Goal: Task Accomplishment & Management: Manage account settings

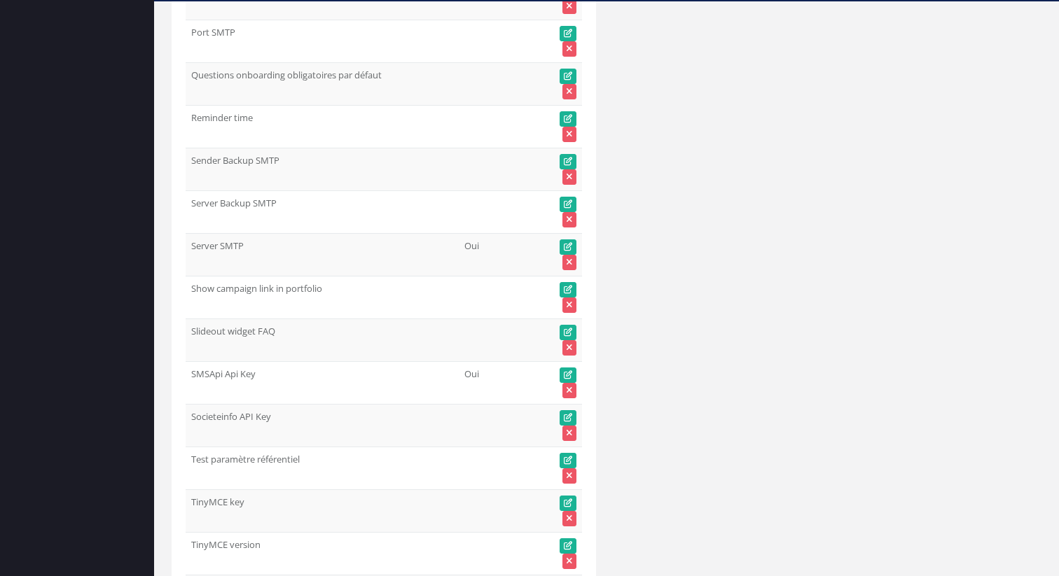
scroll to position [22176, 0]
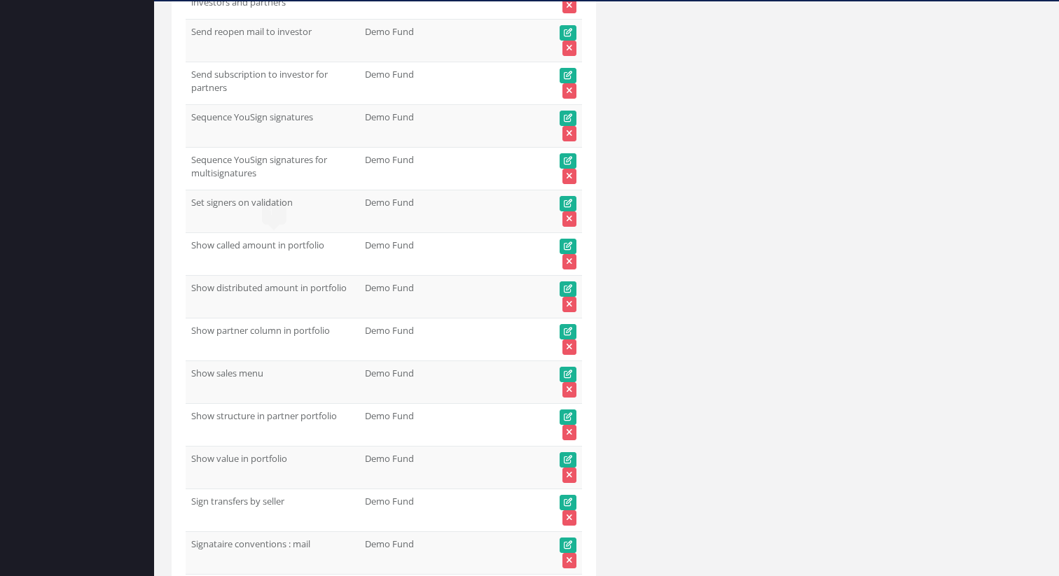
click at [280, 289] on td "Show distributed amount in portfolio 1" at bounding box center [273, 297] width 174 height 43
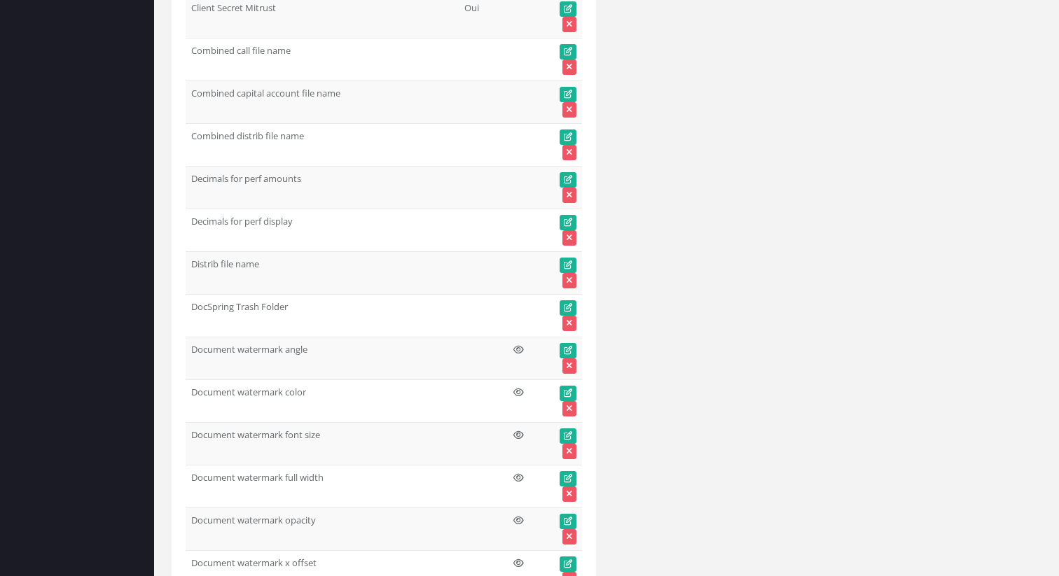
scroll to position [0, 0]
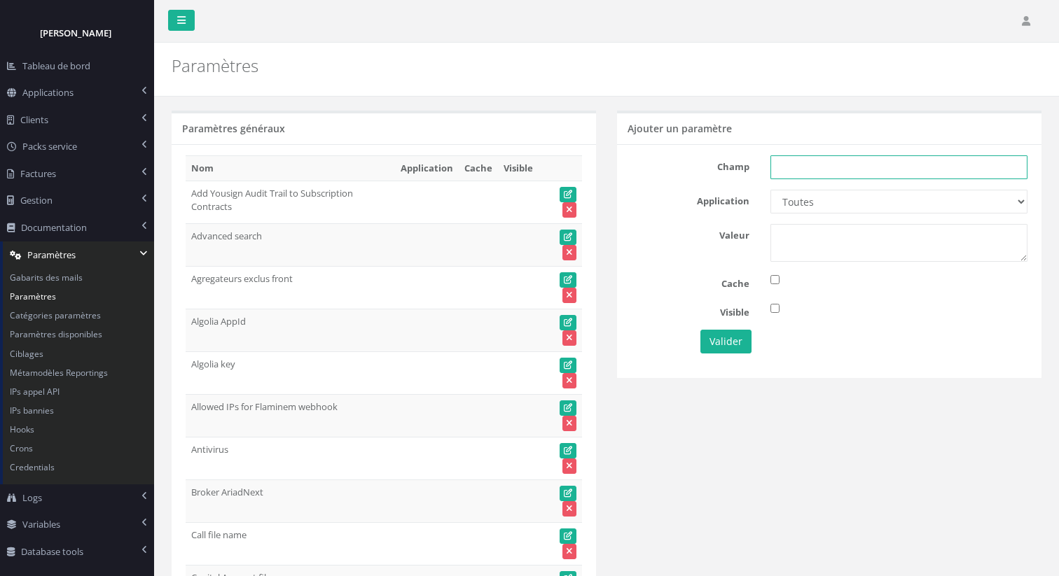
click at [824, 162] on input "text" at bounding box center [898, 167] width 257 height 24
paste input "Show distributed amount in portfolio"
click at [786, 176] on input "Show distributed amount in portfolio" at bounding box center [898, 167] width 257 height 24
click at [786, 169] on input "Show distributed amount in portfolio" at bounding box center [898, 167] width 257 height 24
type input "show distributed amount in portfolio"
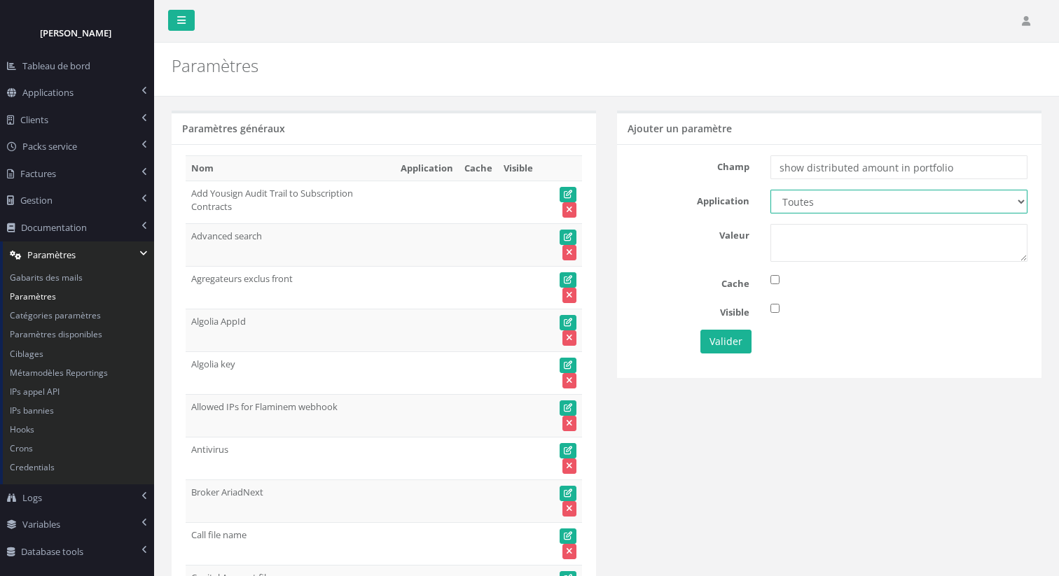
click at [809, 190] on select "Toutes Aloe Private Equity Alpin Capital API Access to My DB API demo Astorg As…" at bounding box center [898, 202] width 257 height 24
select select "1"
click at [716, 344] on button "Valider" at bounding box center [725, 342] width 51 height 24
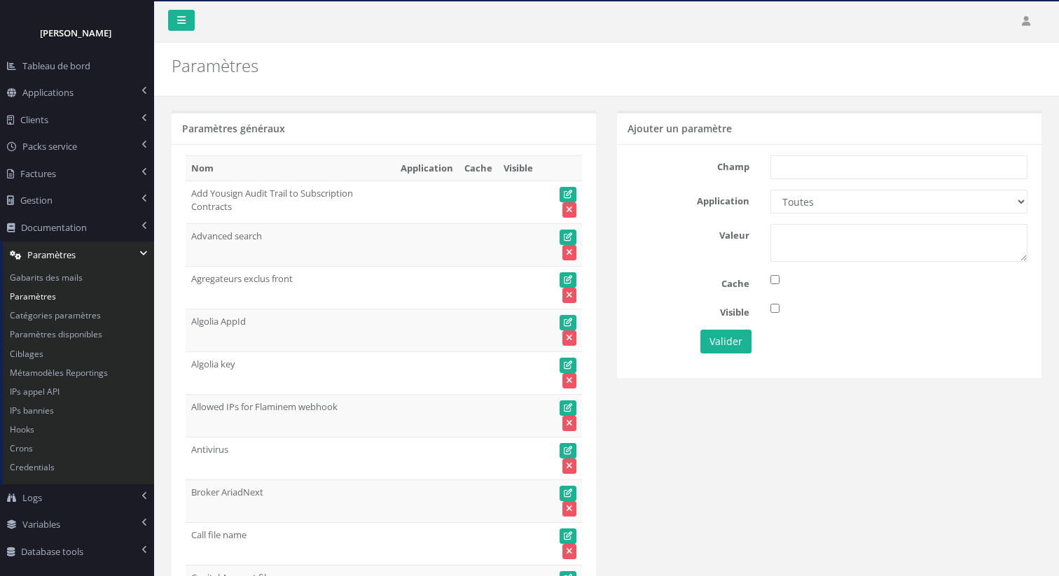
scroll to position [14753, 0]
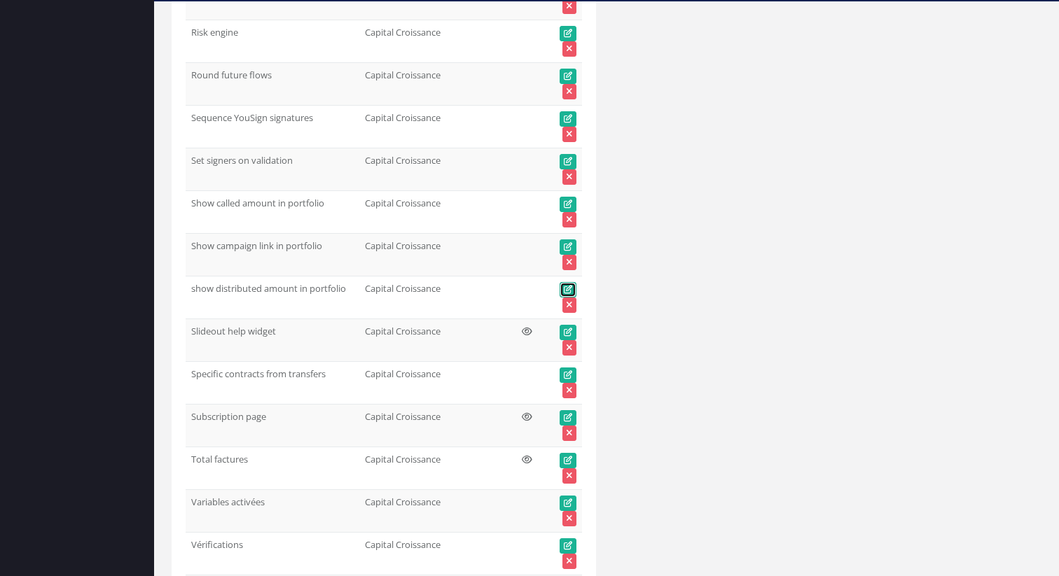
click at [567, 289] on icon at bounding box center [568, 290] width 8 height 8
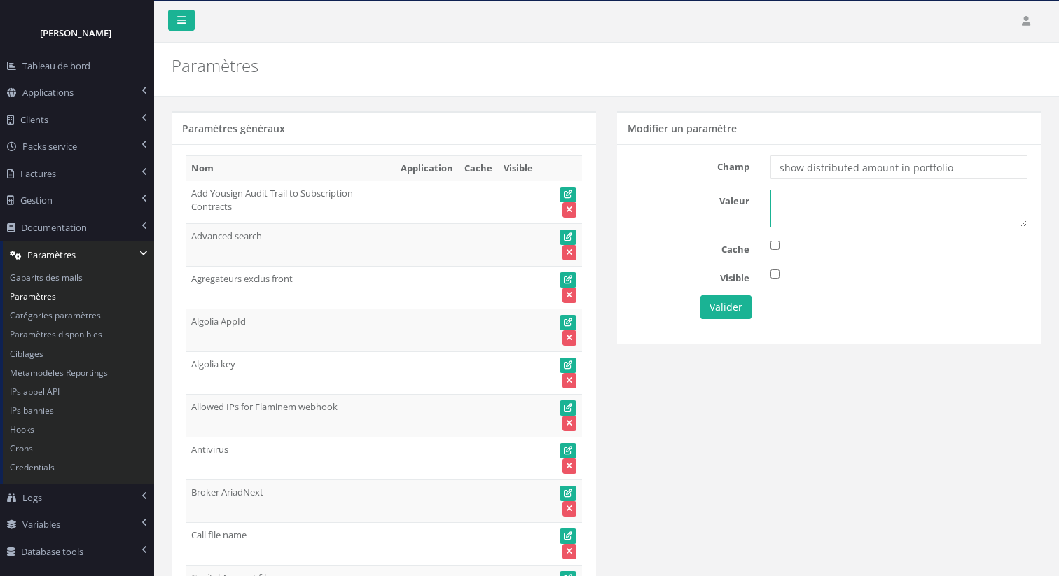
click at [823, 203] on textarea at bounding box center [898, 209] width 257 height 38
type textarea "1"
click at [735, 308] on button "Valider" at bounding box center [725, 308] width 51 height 24
